Goal: Find specific page/section: Find specific page/section

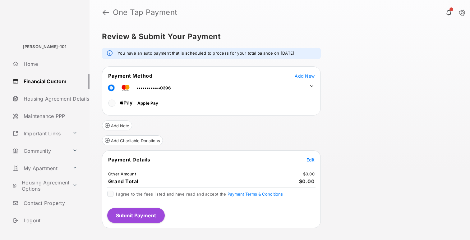
click at [307, 141] on div "Add Charitable Donations" at bounding box center [211, 138] width 219 height 15
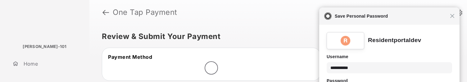
click at [453, 21] on div "Close Save Personal Password" at bounding box center [390, 15] width 140 height 17
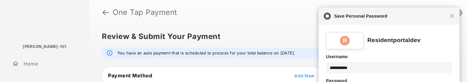
click at [458, 19] on div "Close Save Personal Password" at bounding box center [389, 15] width 141 height 17
click at [454, 19] on div "Close Save Personal Password" at bounding box center [389, 15] width 141 height 17
click at [460, 14] on link at bounding box center [460, 13] width 6 height 7
